Goal: Task Accomplishment & Management: Manage account settings

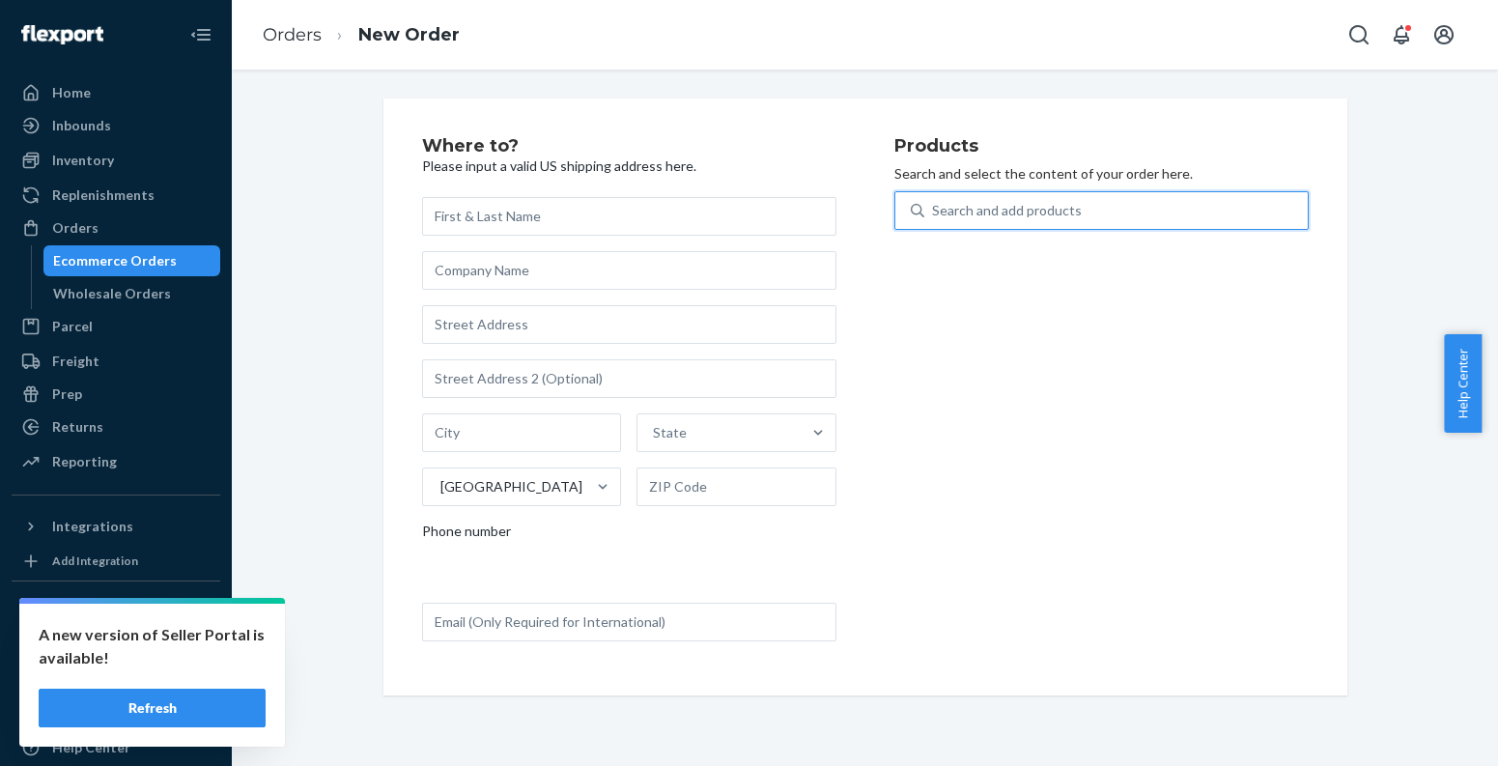
click at [185, 261] on div "Ecommerce Orders" at bounding box center [132, 260] width 174 height 27
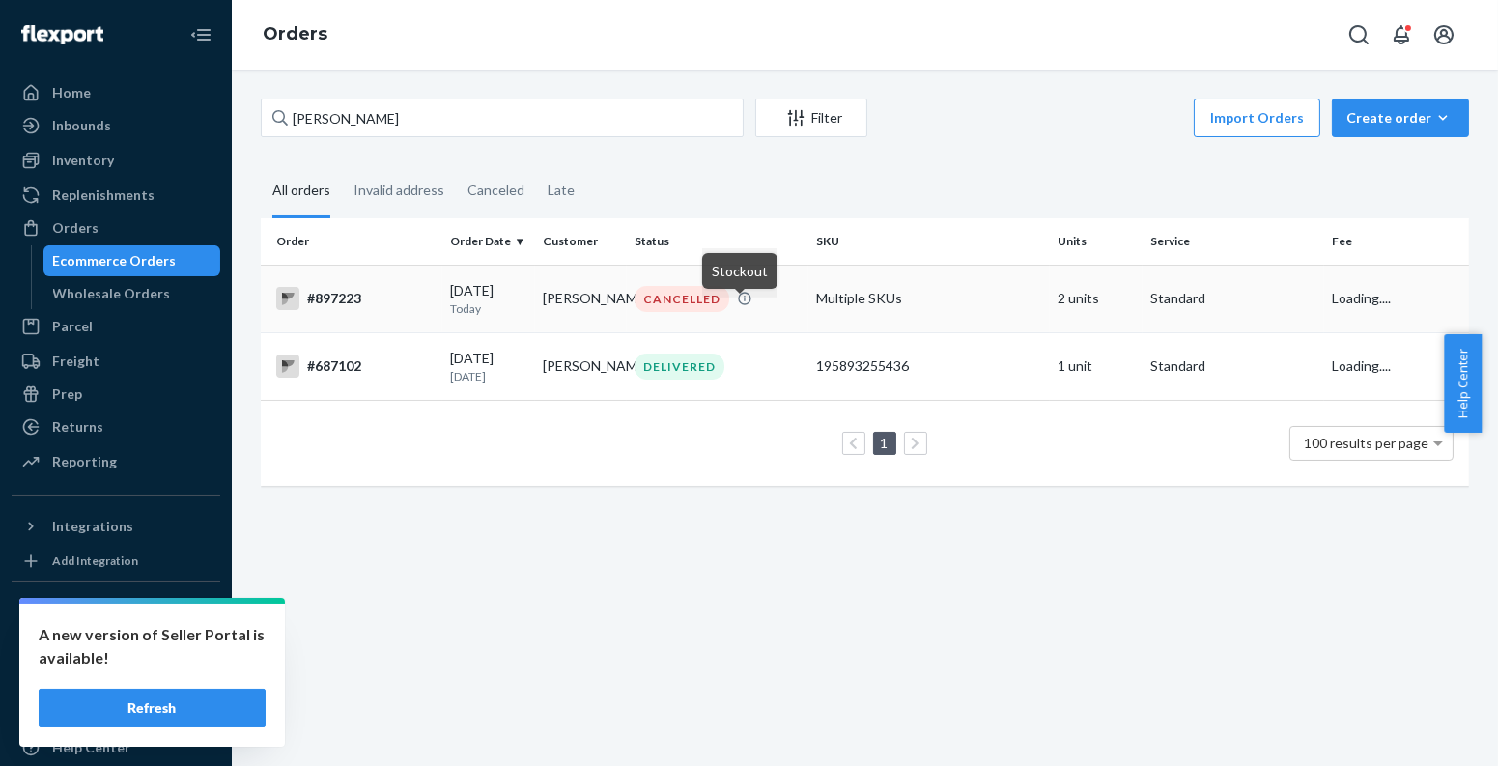
type input "[PERSON_NAME]"
click at [739, 304] on icon at bounding box center [745, 298] width 13 height 13
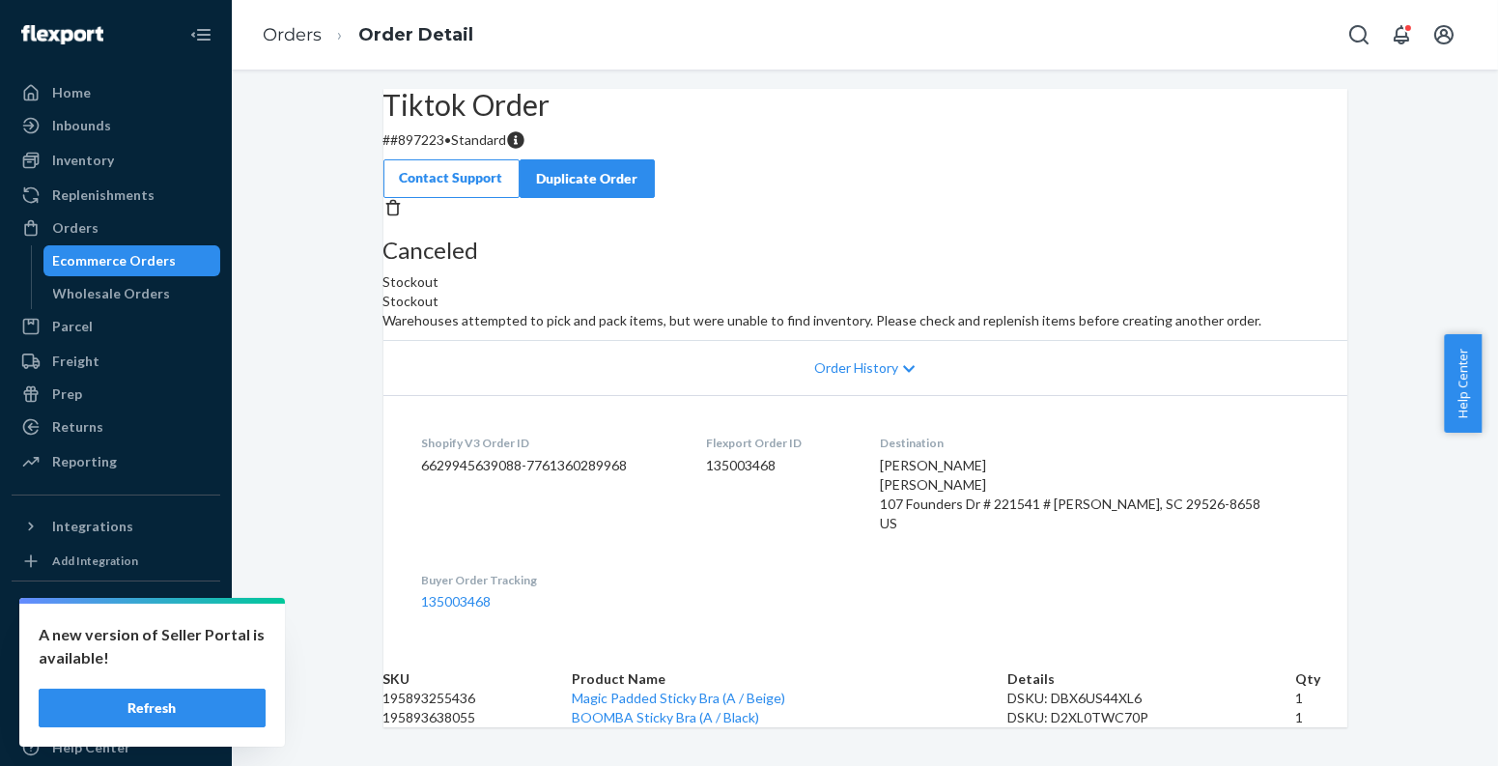
click at [460, 150] on p "# #897223 • Standard" at bounding box center [866, 139] width 964 height 19
copy p "897223"
click at [183, 256] on div "Ecommerce Orders" at bounding box center [132, 260] width 174 height 27
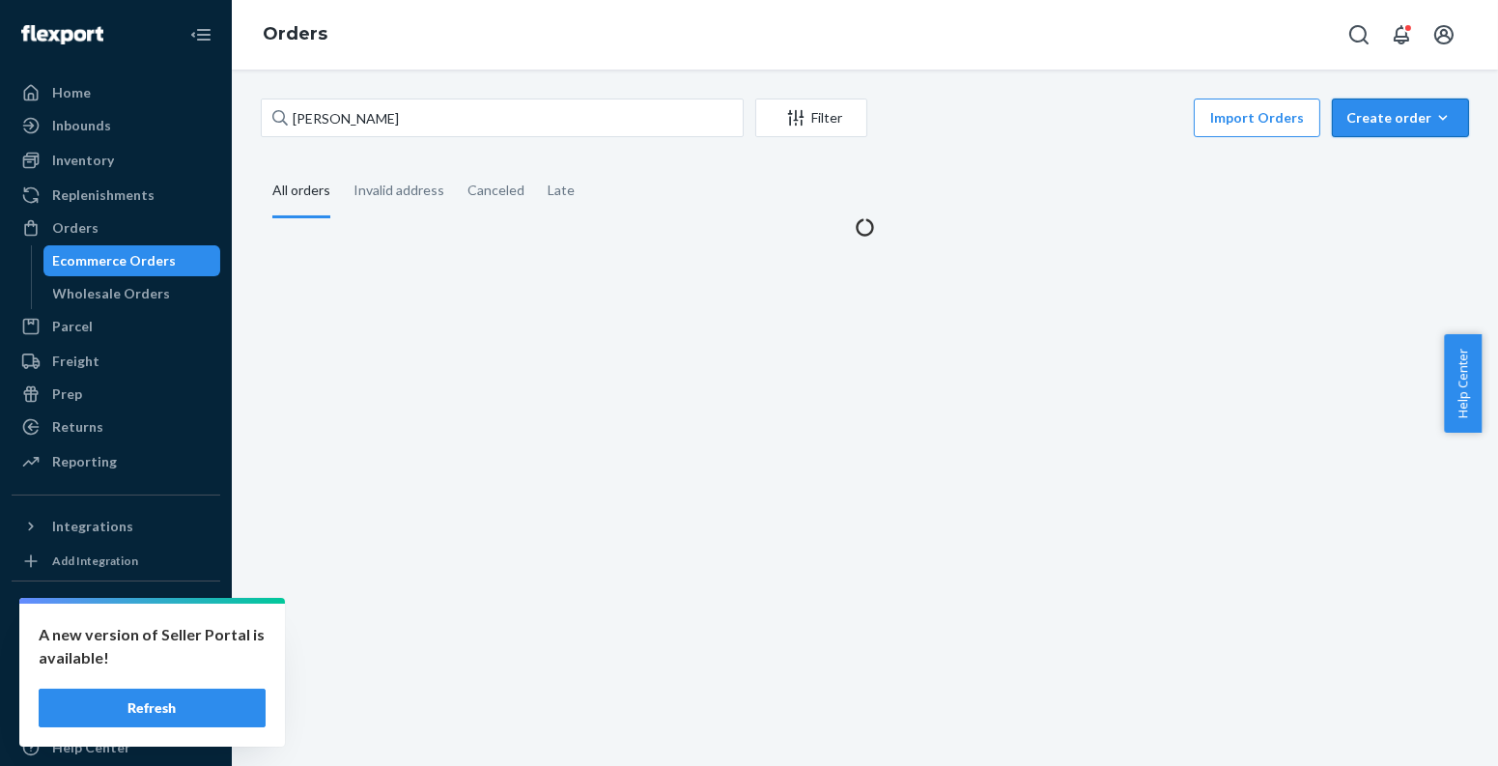
click at [1373, 116] on div "Create order" at bounding box center [1401, 117] width 108 height 19
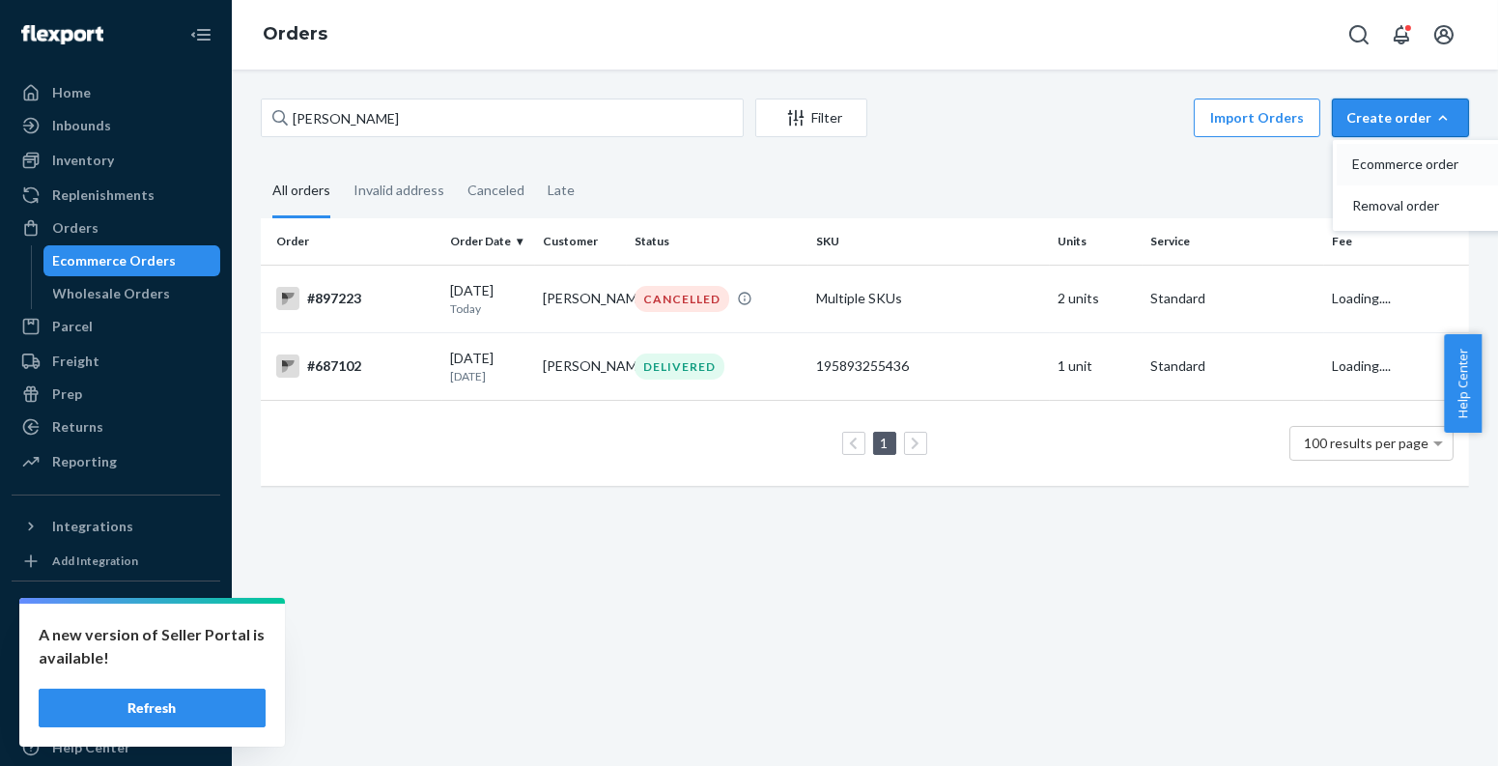
click at [1388, 163] on span "Ecommerce order" at bounding box center [1413, 164] width 120 height 14
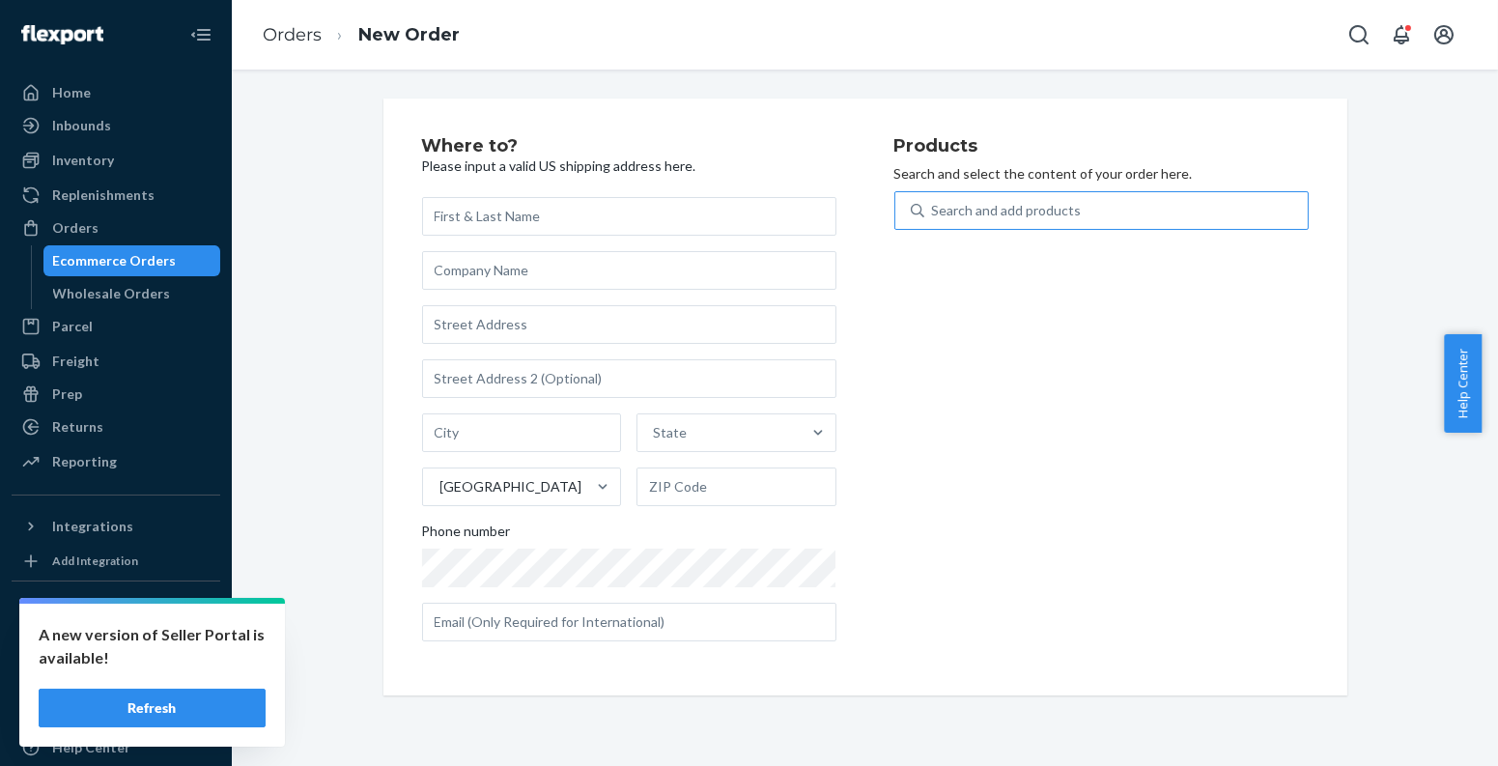
click at [1165, 193] on div "Search and add products" at bounding box center [1117, 210] width 384 height 35
click at [934, 201] on input "Search and add products" at bounding box center [933, 210] width 2 height 19
paste input "195893638055"
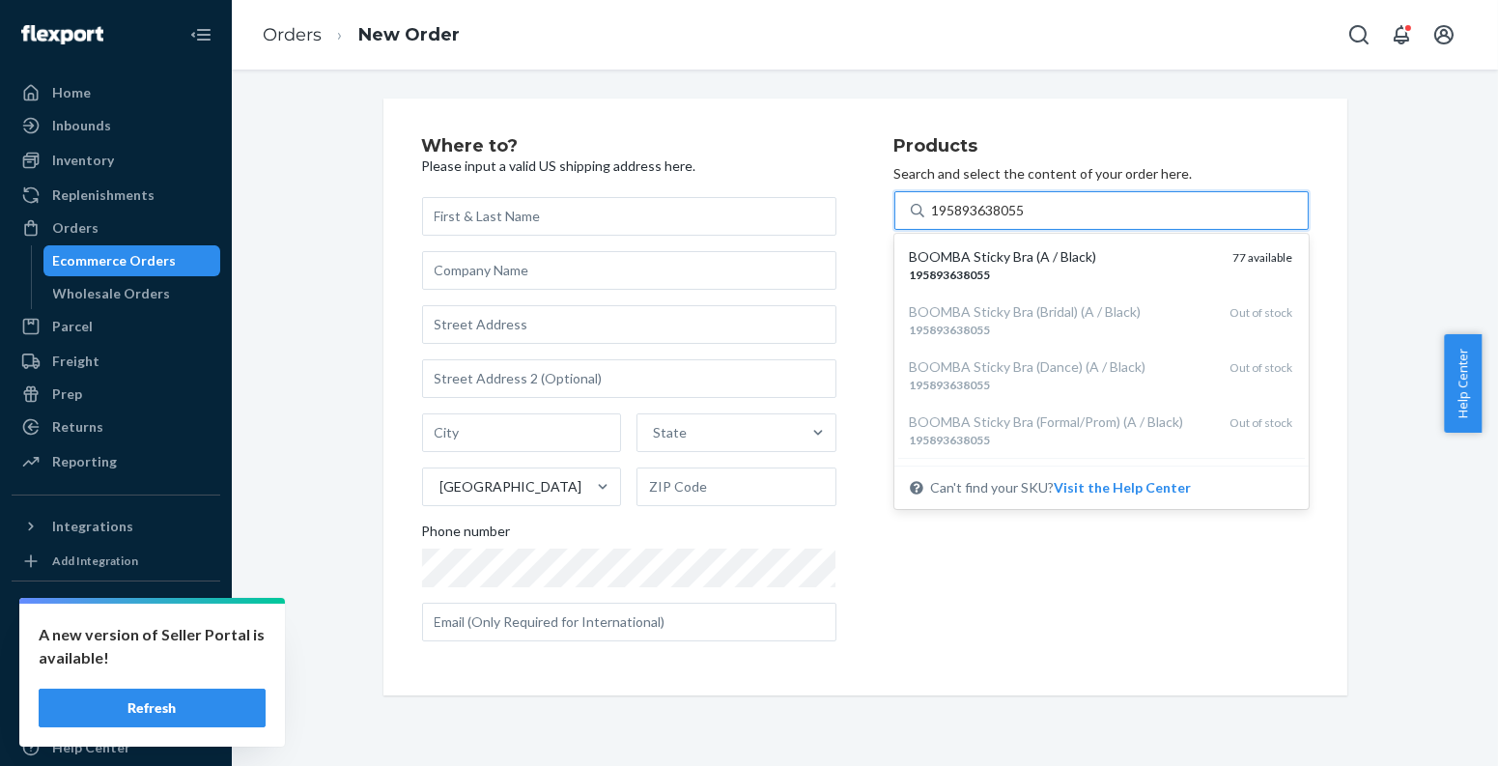
type input "195893638055"
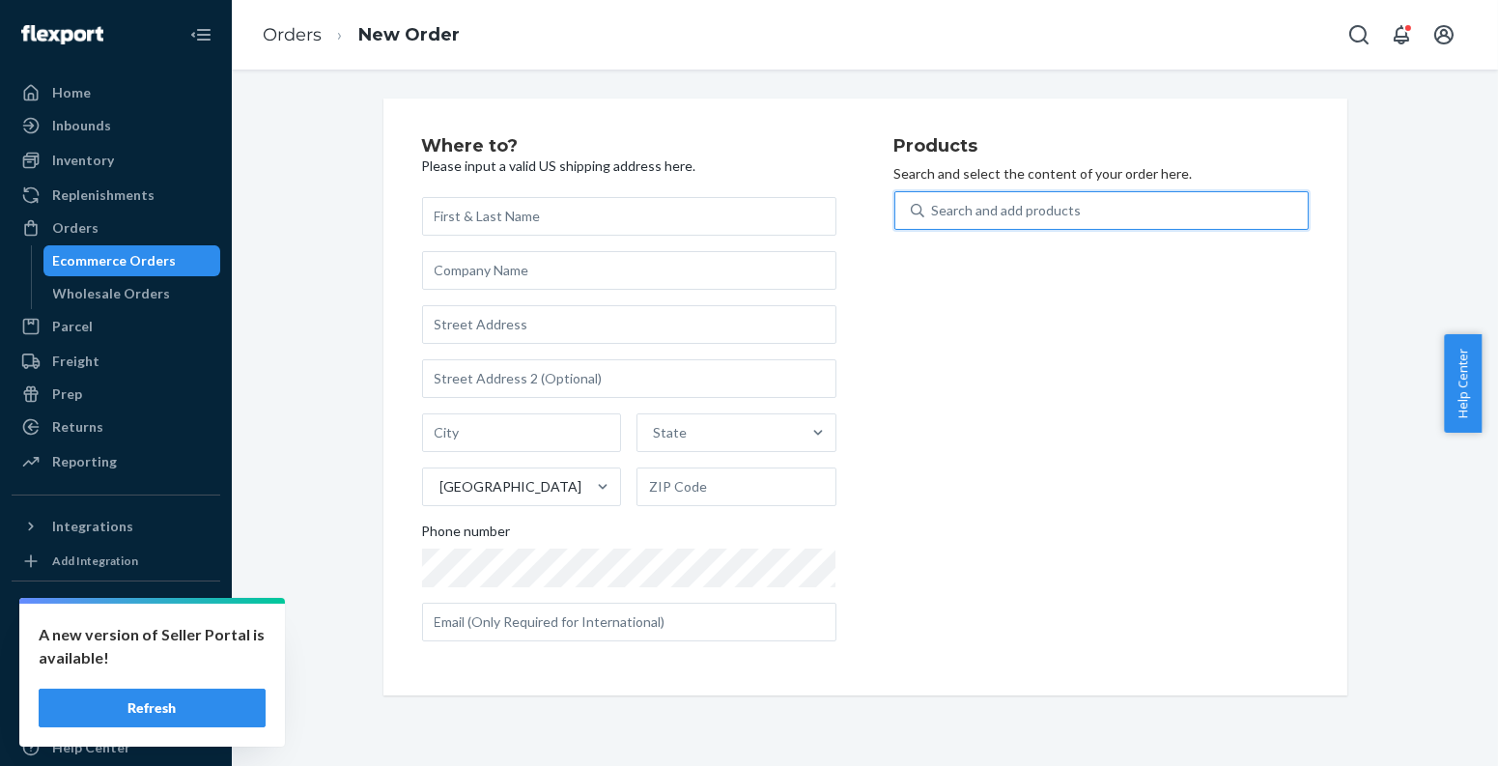
paste input "195893255436"
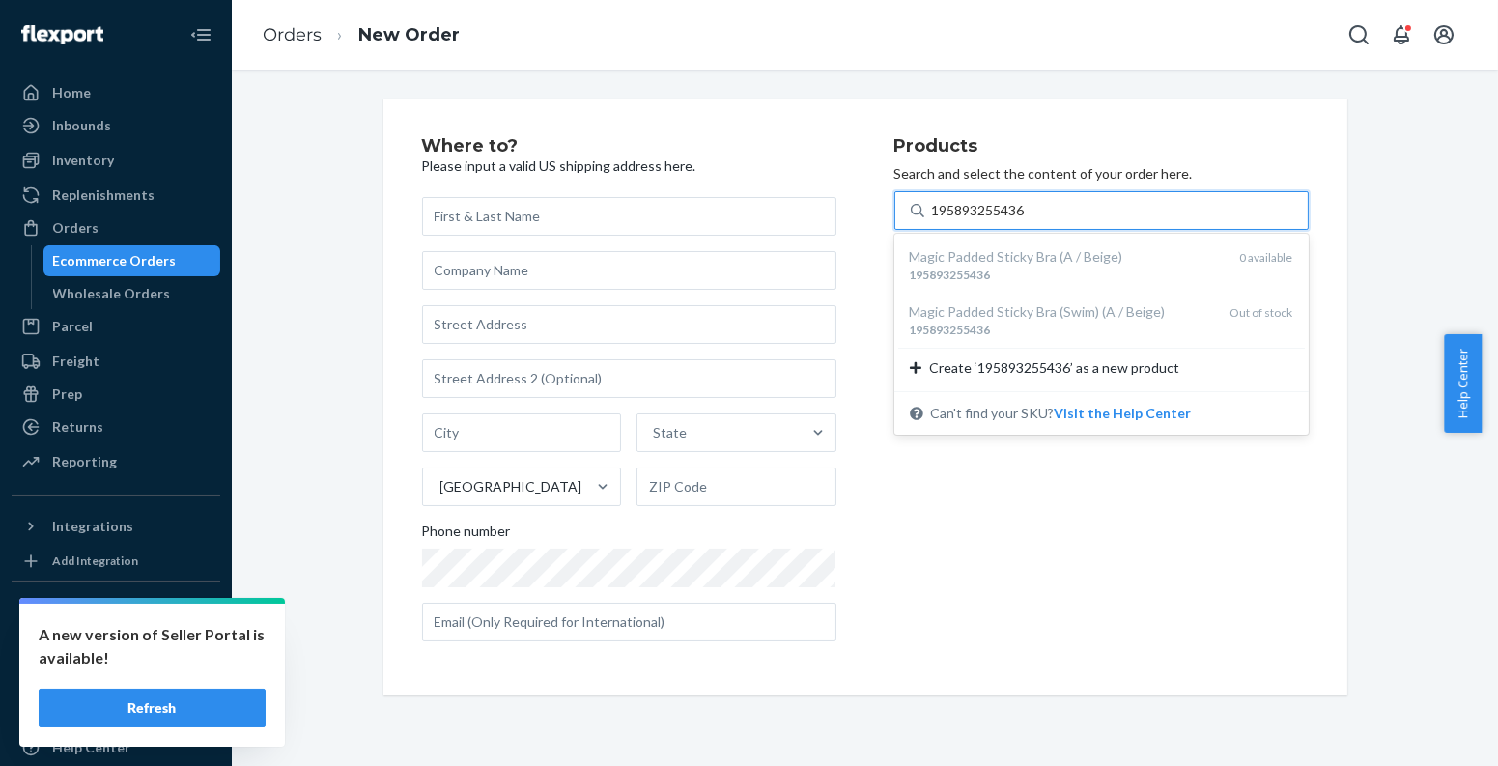
type input "195893255436"
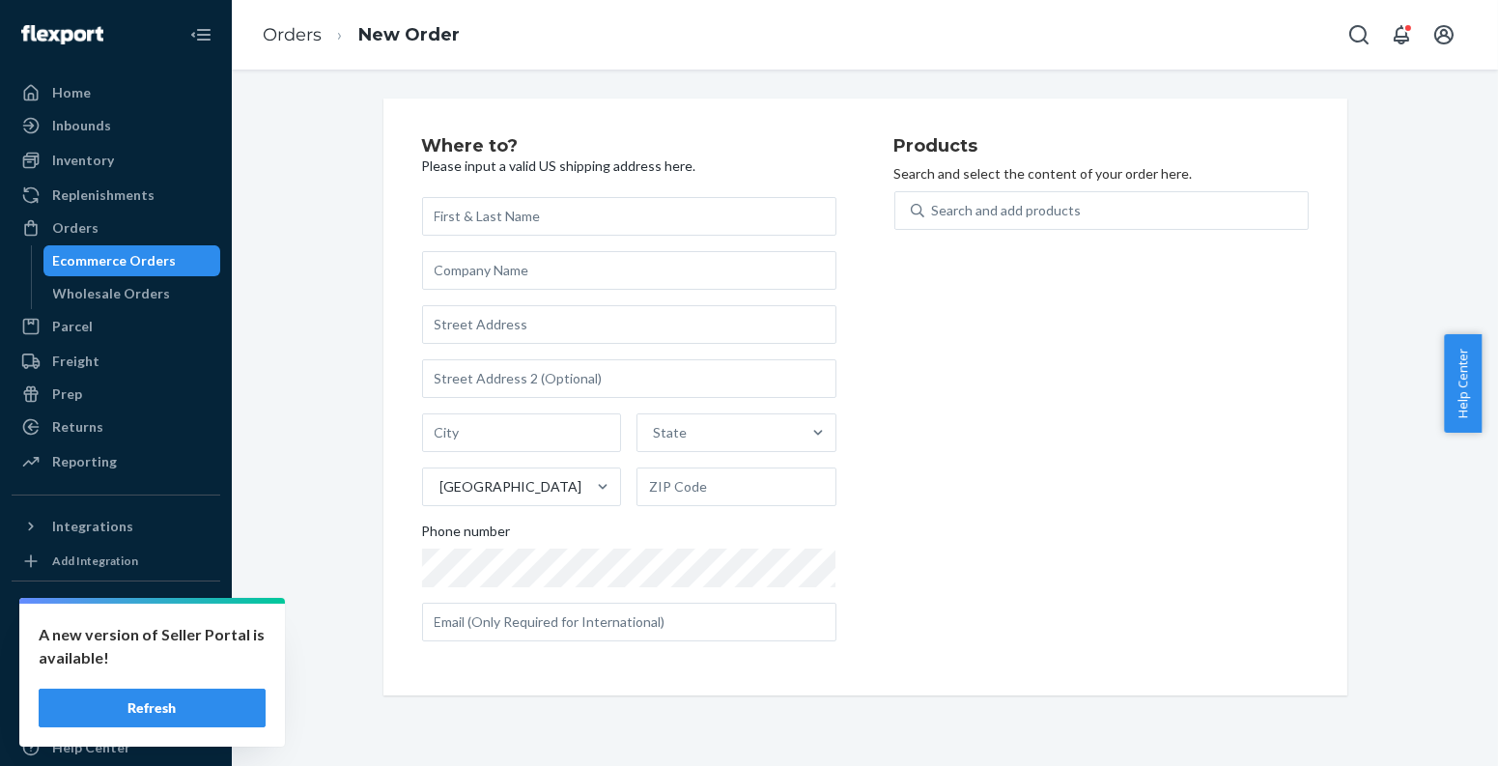
click at [124, 259] on div "Ecommerce Orders" at bounding box center [115, 260] width 124 height 19
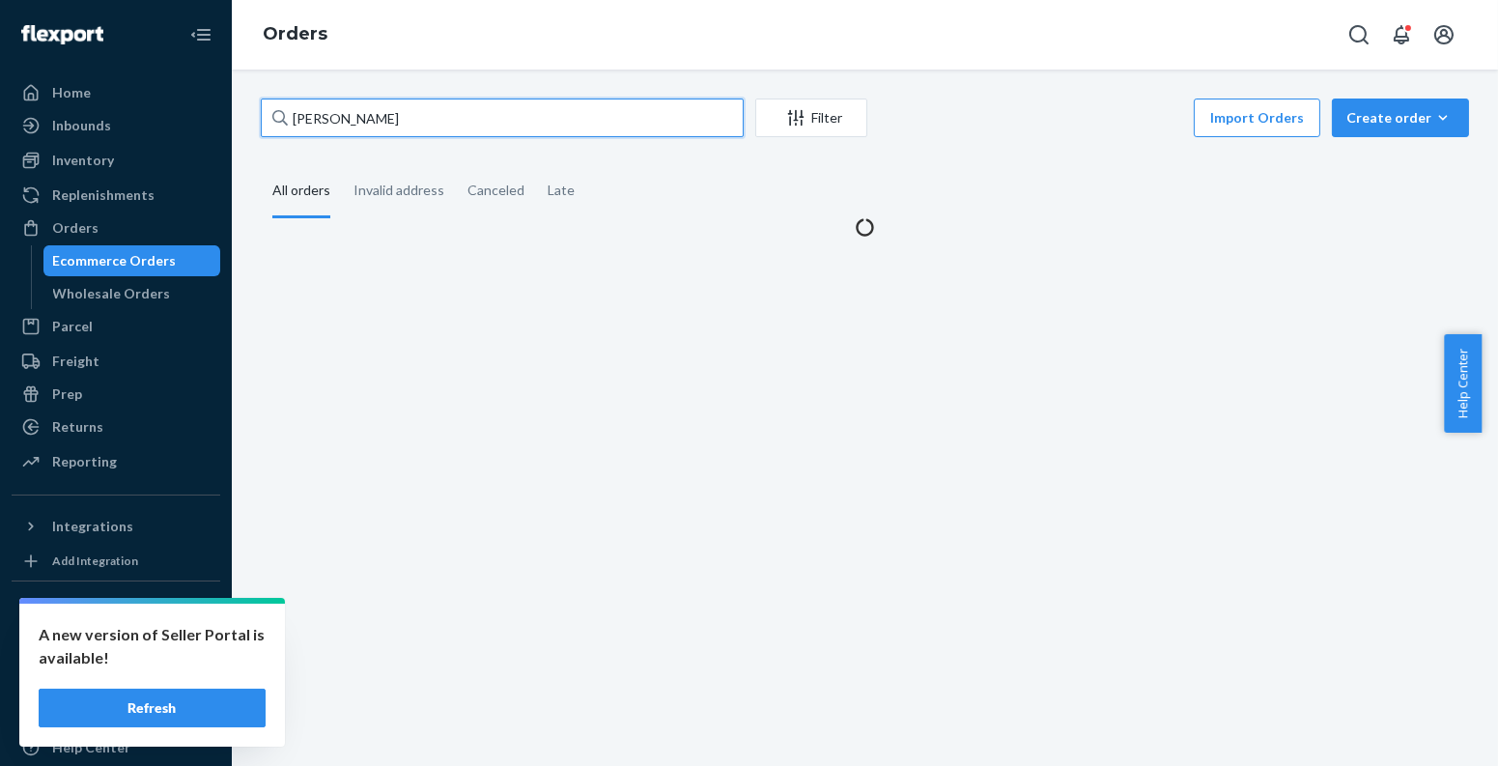
click at [430, 126] on input "[PERSON_NAME]" at bounding box center [502, 118] width 483 height 39
